Goal: Task Accomplishment & Management: Manage account settings

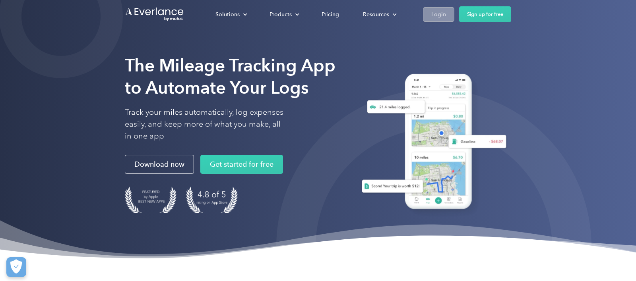
click at [433, 12] on div "Login" at bounding box center [438, 15] width 15 height 10
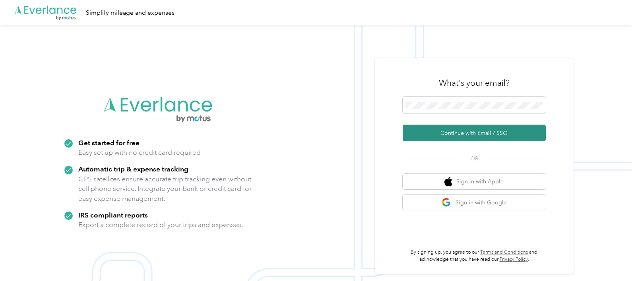
click at [470, 135] on button "Continue with Email / SSO" at bounding box center [474, 133] width 143 height 17
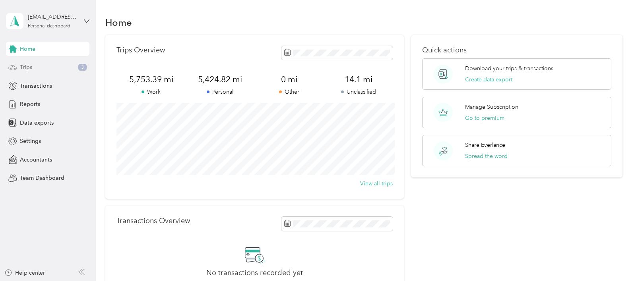
click at [33, 66] on div "Trips 3" at bounding box center [47, 67] width 83 height 14
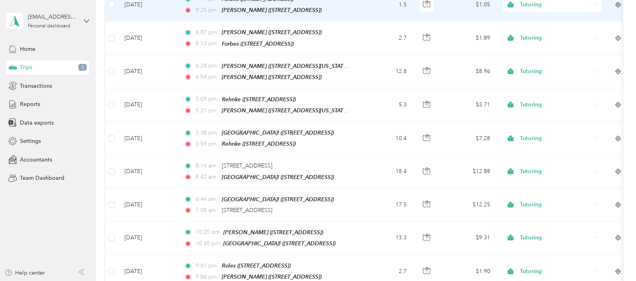
scroll to position [808, 0]
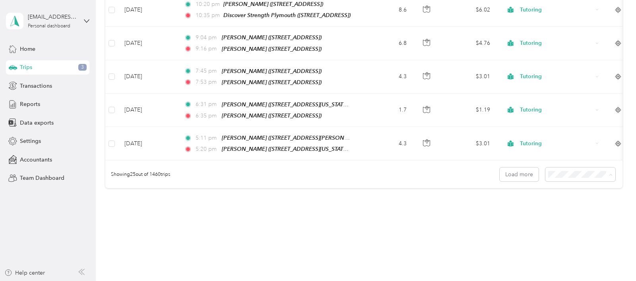
click at [585, 199] on span "100 per load" at bounding box center [571, 200] width 33 height 7
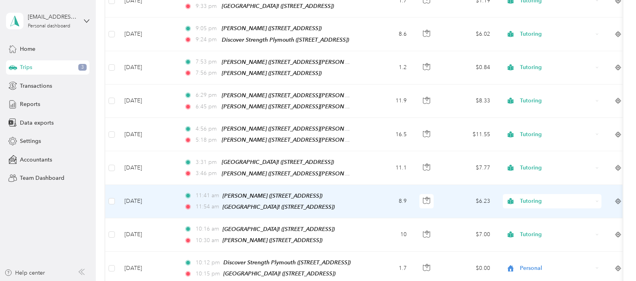
scroll to position [3261, 0]
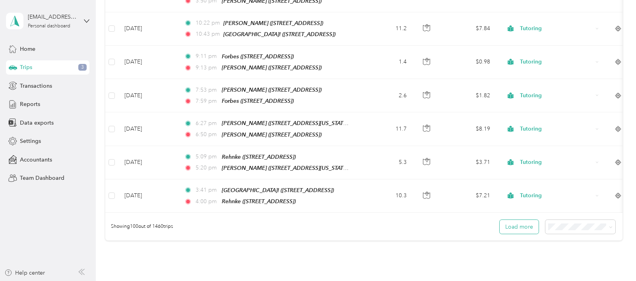
click at [534, 220] on button "Load more" at bounding box center [519, 227] width 39 height 14
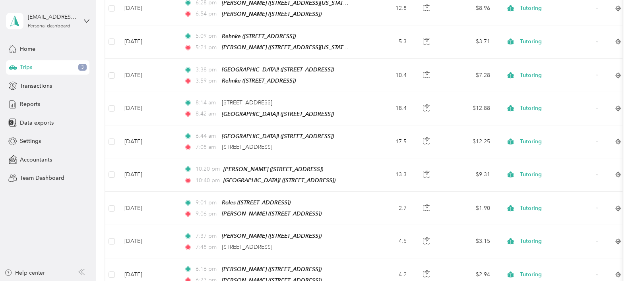
scroll to position [347, 0]
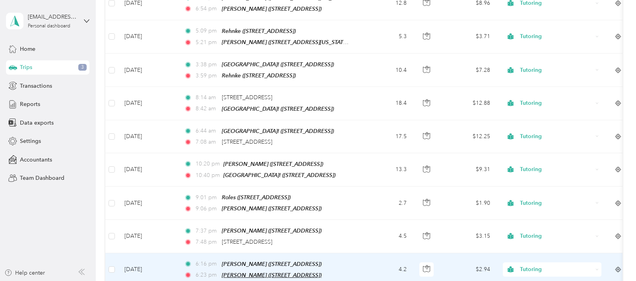
click at [265, 272] on span "[PERSON_NAME] ([STREET_ADDRESS])" at bounding box center [272, 275] width 100 height 6
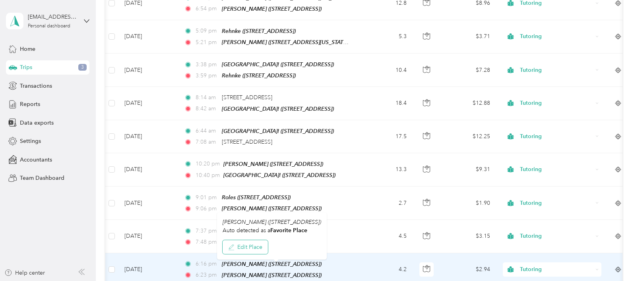
scroll to position [0, 2]
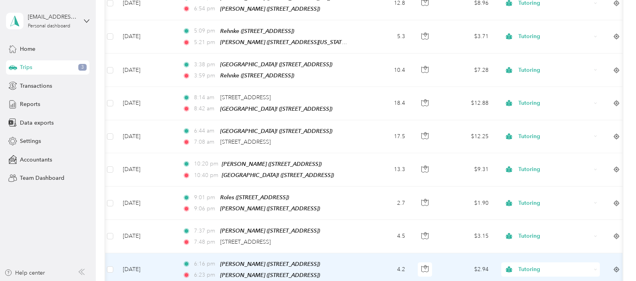
click at [252, 250] on button "Edit Place" at bounding box center [245, 247] width 45 height 14
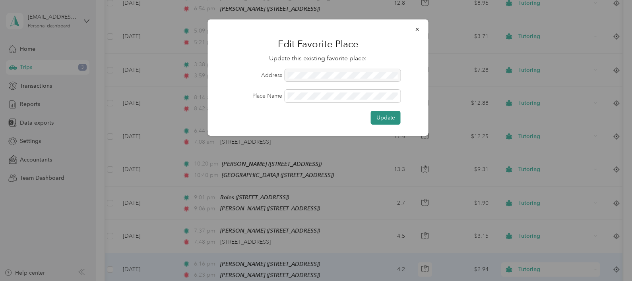
click at [386, 122] on button "Update" at bounding box center [386, 118] width 30 height 14
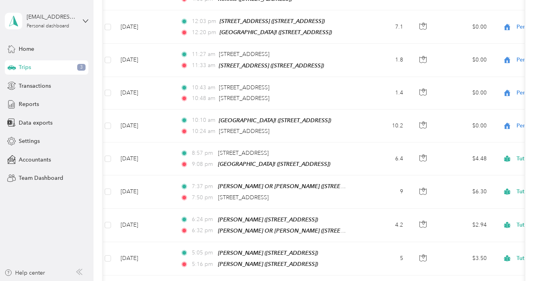
click at [4, 98] on aside "[EMAIL_ADDRESS][DOMAIN_NAME] Personal dashboard Home Trips 3 Transactions Repor…" at bounding box center [46, 140] width 93 height 281
